Goal: Task Accomplishment & Management: Use online tool/utility

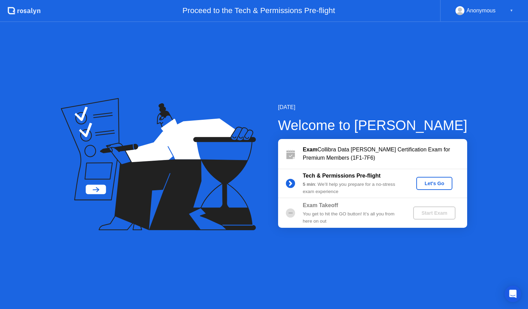
click at [439, 181] on div "Let's Go" at bounding box center [434, 184] width 31 height 6
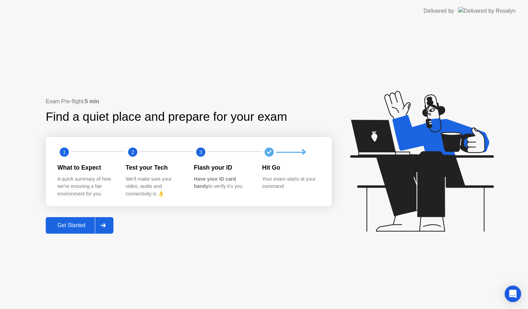
click at [51, 225] on div "Get Started" at bounding box center [71, 225] width 47 height 6
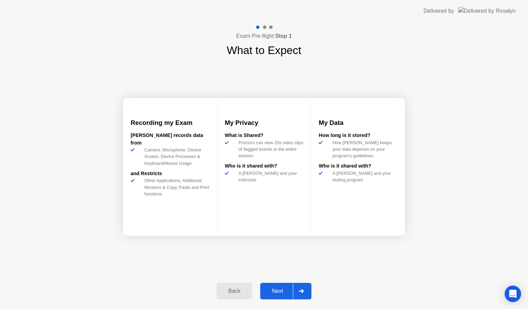
click at [279, 286] on button "Next" at bounding box center [285, 291] width 51 height 17
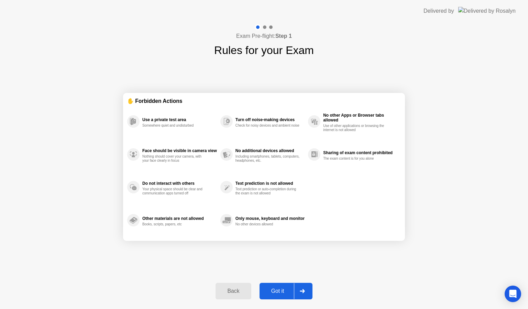
click at [279, 292] on div "Got it" at bounding box center [278, 291] width 32 height 6
select select "**********"
select select "*******"
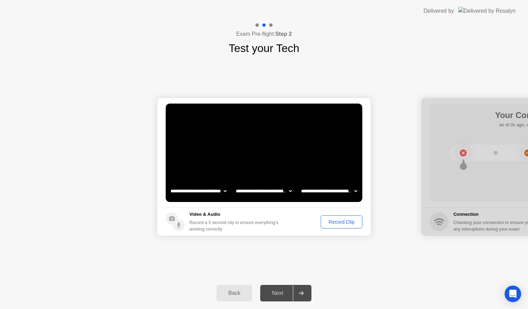
click at [336, 224] on div "Record Clip" at bounding box center [341, 222] width 37 height 6
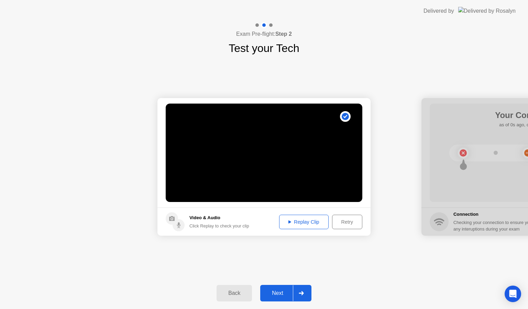
click at [270, 298] on button "Next" at bounding box center [285, 293] width 51 height 17
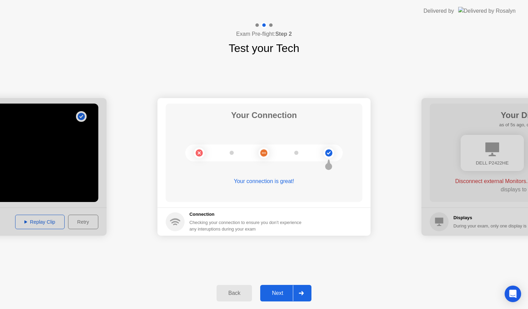
click at [276, 291] on div "Next" at bounding box center [278, 293] width 31 height 6
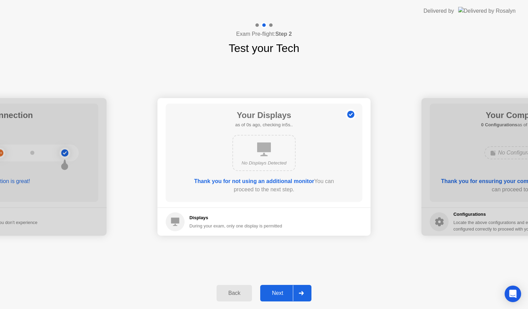
click at [279, 287] on button "Next" at bounding box center [285, 293] width 51 height 17
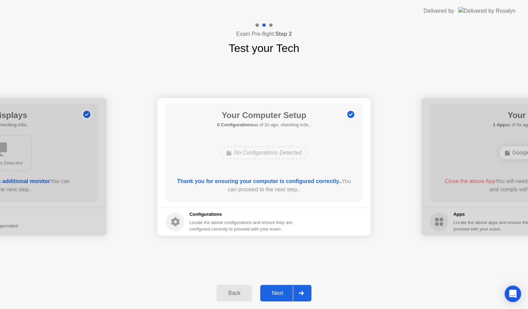
click at [272, 296] on div "Next" at bounding box center [278, 293] width 31 height 6
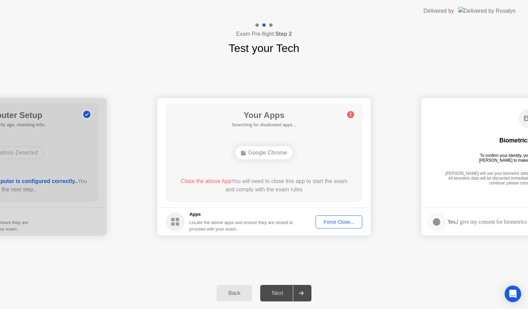
click at [348, 223] on div "Force Close..." at bounding box center [339, 222] width 42 height 6
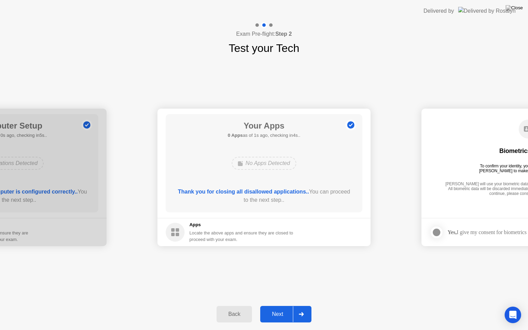
click at [278, 309] on div "Next" at bounding box center [278, 314] width 31 height 6
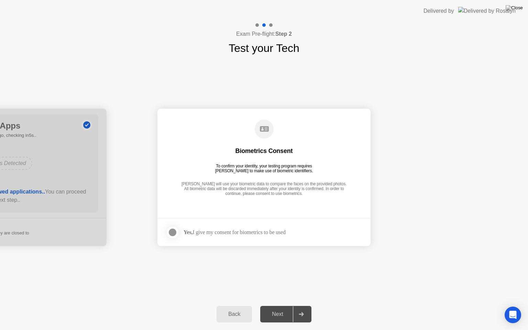
click at [213, 236] on div "Yes, I give my consent for biometrics to be used" at bounding box center [226, 233] width 120 height 14
click at [171, 232] on div at bounding box center [173, 232] width 8 height 8
click at [284, 309] on div "Next" at bounding box center [278, 314] width 31 height 6
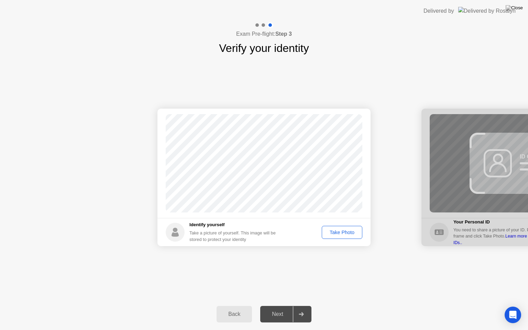
click at [341, 231] on div "Take Photo" at bounding box center [342, 233] width 36 height 6
click at [287, 309] on div "Next" at bounding box center [278, 314] width 31 height 6
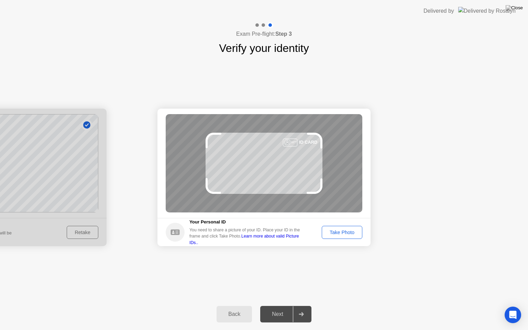
click at [344, 231] on div "Take Photo" at bounding box center [342, 233] width 36 height 6
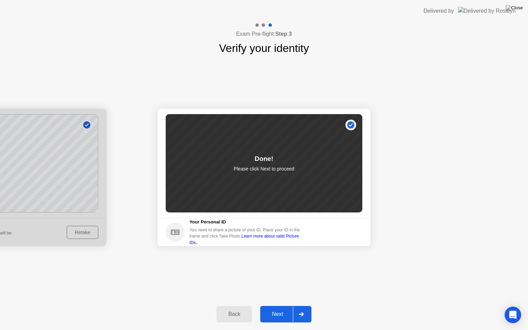
click at [280, 309] on div "Next" at bounding box center [278, 314] width 31 height 6
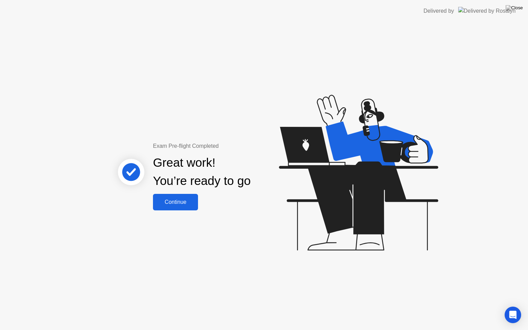
click at [178, 199] on div "Continue" at bounding box center [175, 202] width 41 height 6
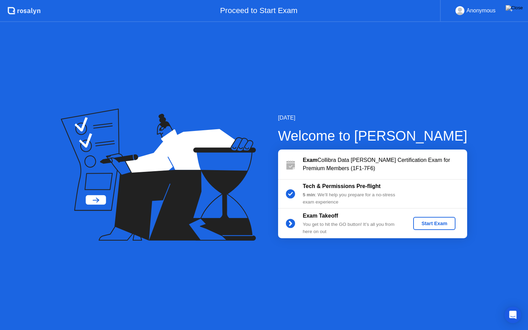
click at [432, 222] on div "Start Exam" at bounding box center [434, 224] width 37 height 6
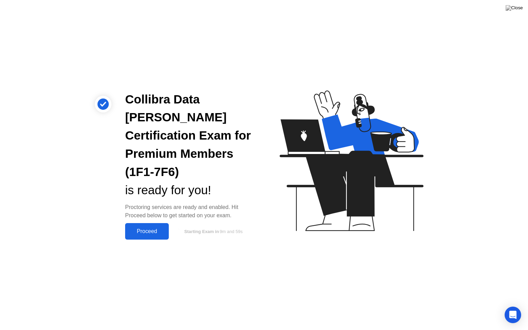
click at [149, 232] on div "Collibra Data [PERSON_NAME] Certification Exam for Premium Members (1F1-7F6) is…" at bounding box center [264, 165] width 528 height 330
click at [146, 228] on div "Proceed" at bounding box center [147, 231] width 40 height 6
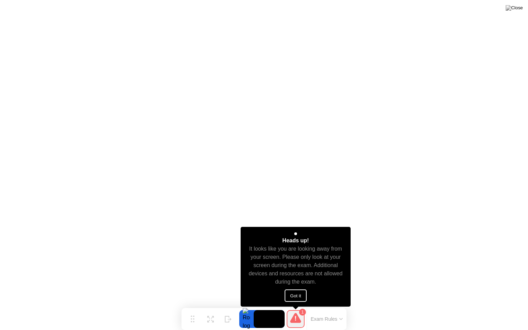
click at [301, 295] on button "Got it" at bounding box center [296, 296] width 22 height 12
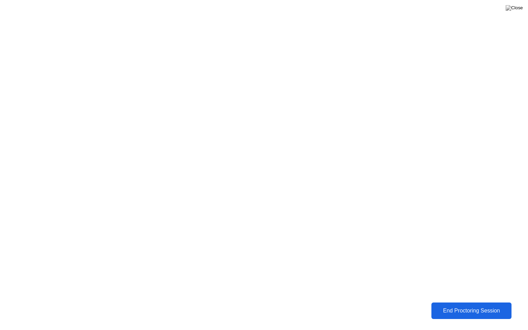
click at [446, 309] on div "End Proctoring Session" at bounding box center [472, 311] width 84 height 7
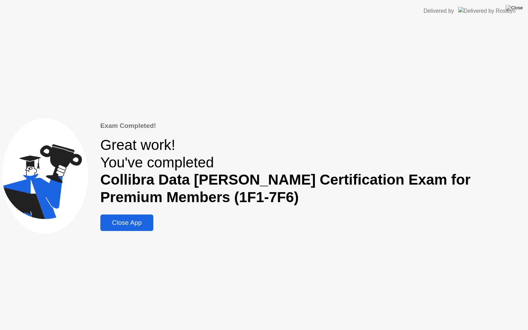
click at [127, 219] on div "Close App" at bounding box center [127, 223] width 49 height 8
